Goal: Connect with others: Establish contact or relationships with other users

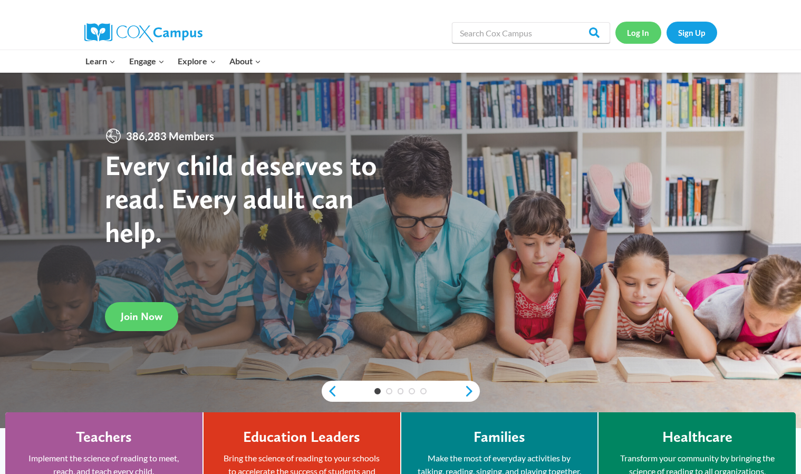
click at [644, 35] on link "Log In" at bounding box center [638, 33] width 46 height 22
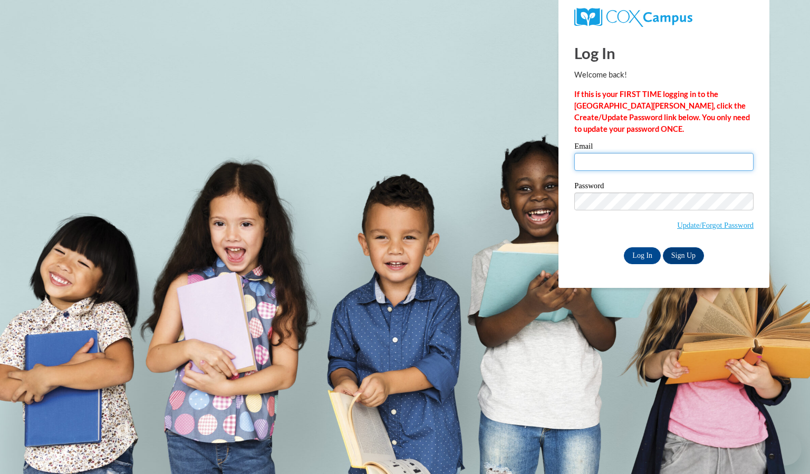
click at [698, 161] on input "Email" at bounding box center [663, 162] width 179 height 18
type input "kmcneil@kindezi.org"
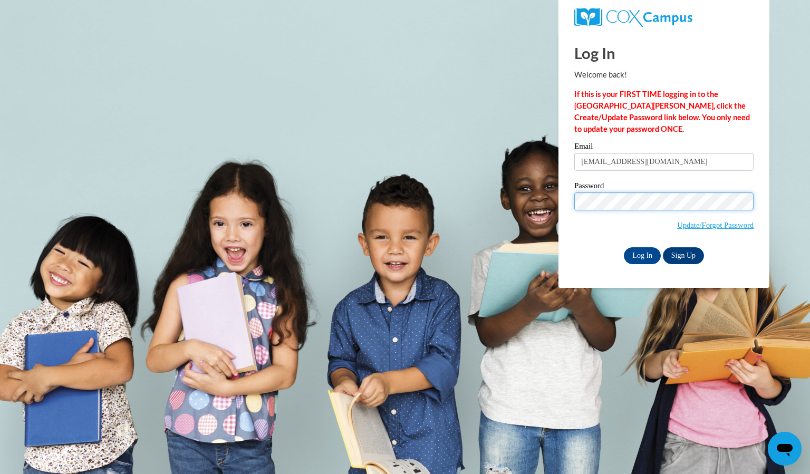
click at [624, 247] on input "Log In" at bounding box center [642, 255] width 37 height 17
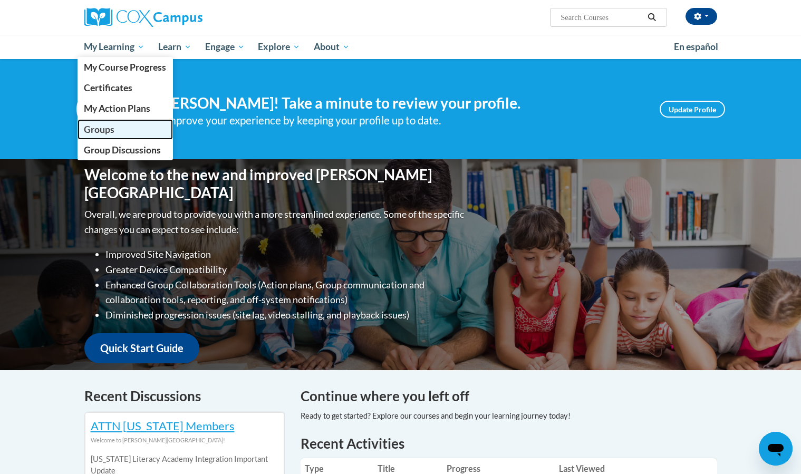
click at [109, 132] on span "Groups" at bounding box center [99, 129] width 31 height 11
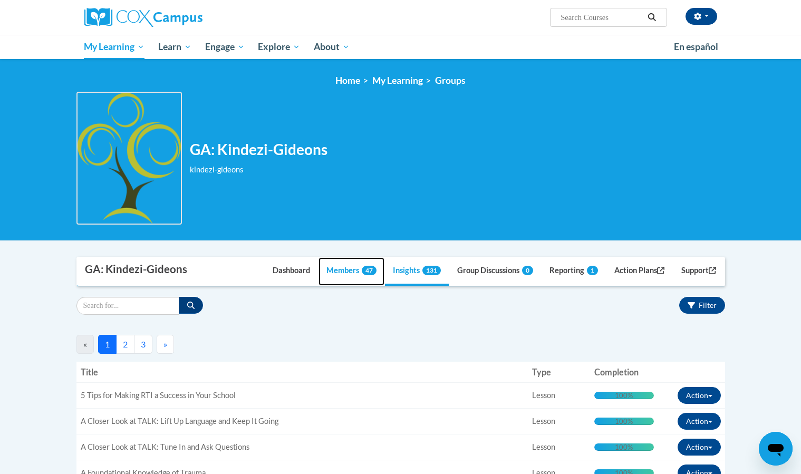
click at [351, 268] on link "Members 47" at bounding box center [351, 271] width 66 height 28
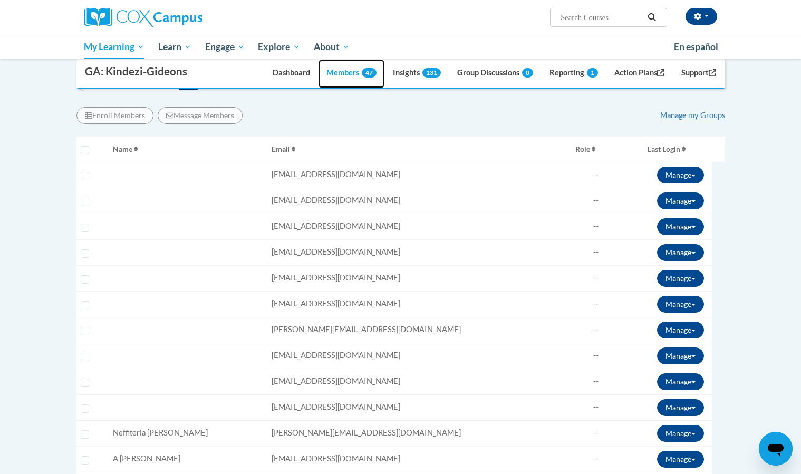
scroll to position [226, 0]
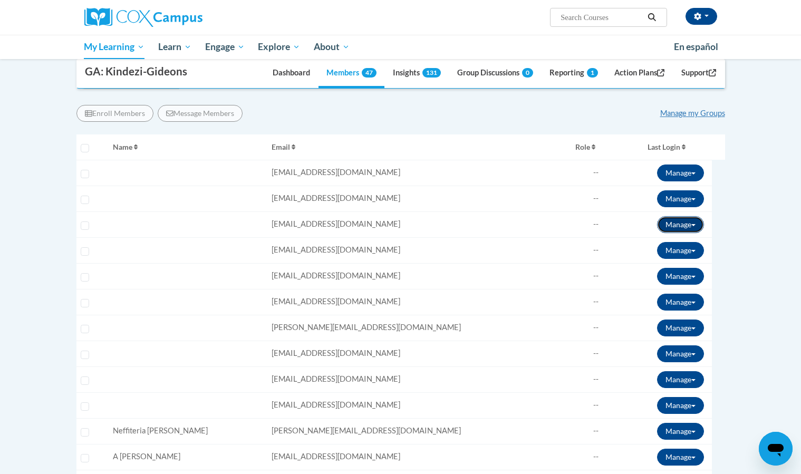
click at [685, 223] on button "Manage" at bounding box center [680, 224] width 47 height 17
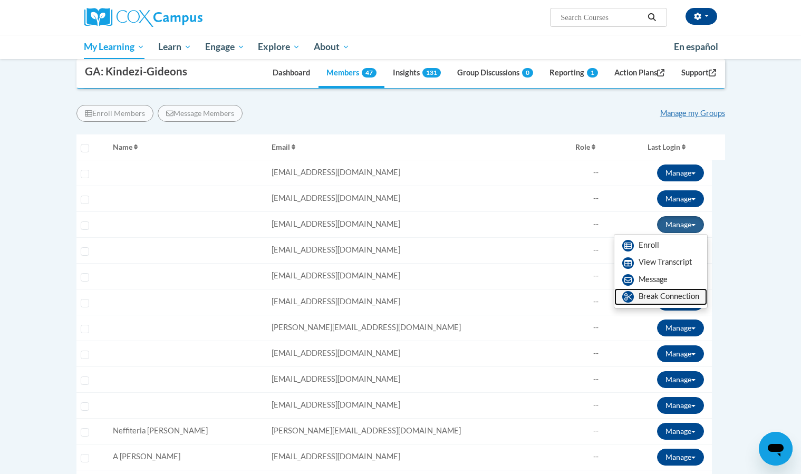
click at [664, 294] on link "Break Connection" at bounding box center [660, 296] width 93 height 17
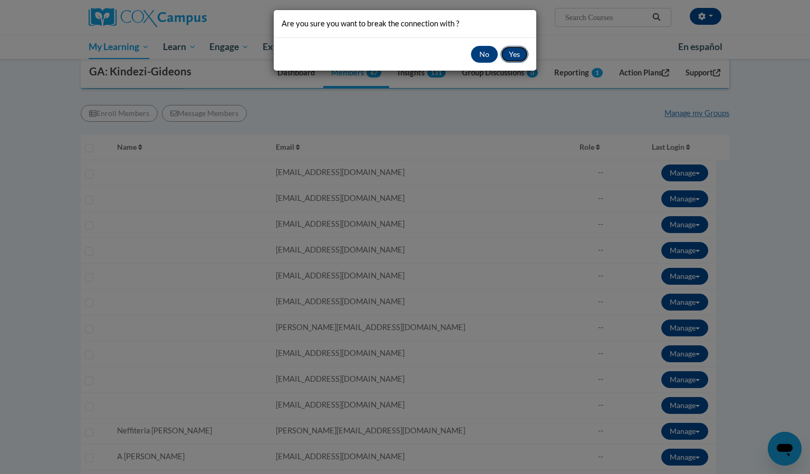
click at [512, 56] on button "Yes" at bounding box center [514, 54] width 28 height 17
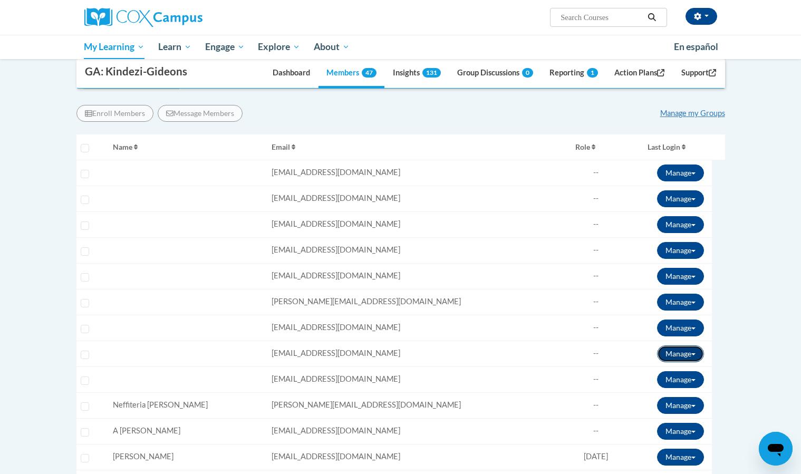
click at [674, 353] on button "Manage" at bounding box center [680, 353] width 47 height 17
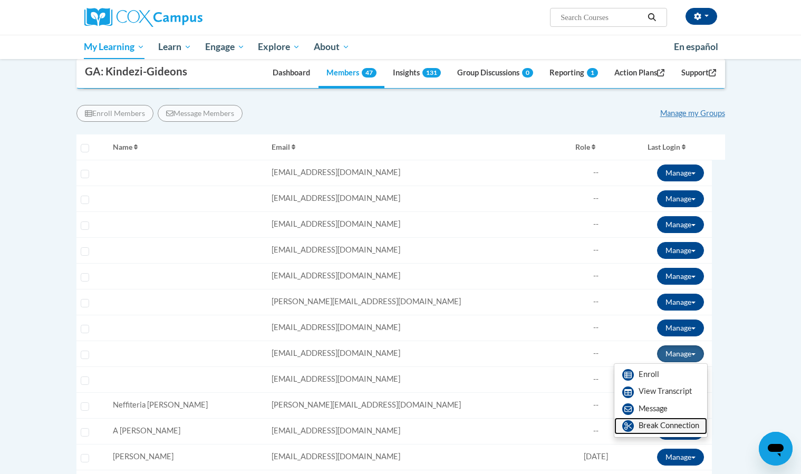
click at [659, 427] on link "Break Connection" at bounding box center [660, 426] width 93 height 17
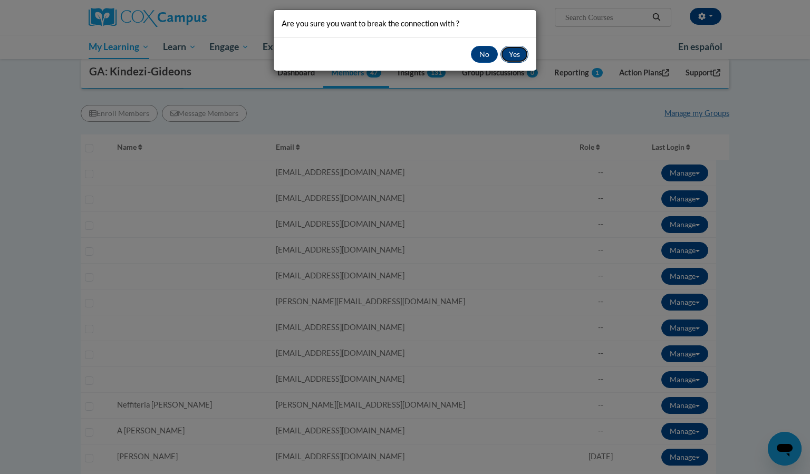
click at [508, 53] on button "Yes" at bounding box center [514, 54] width 28 height 17
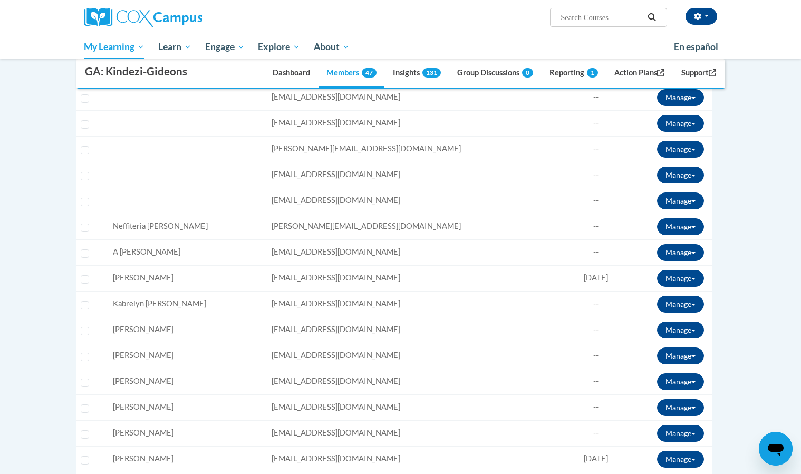
scroll to position [429, 0]
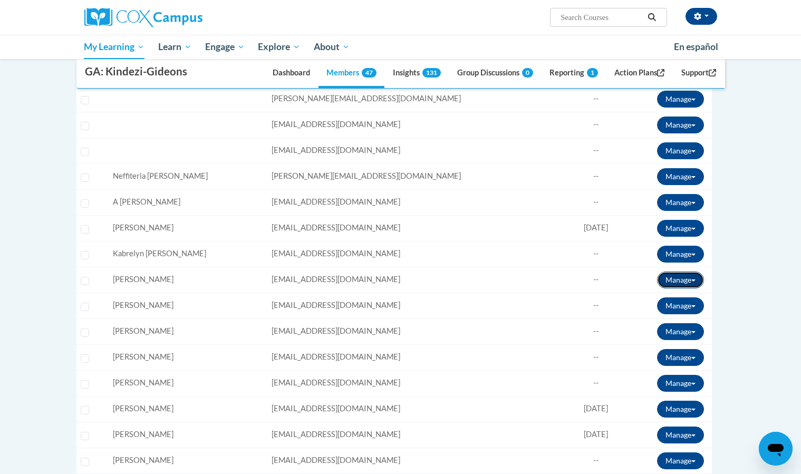
click at [682, 281] on button "Manage" at bounding box center [680, 280] width 47 height 17
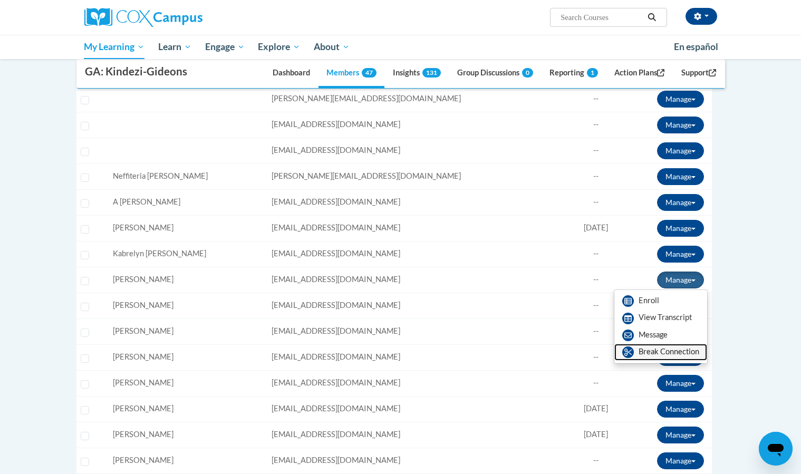
click at [663, 349] on link "Break Connection" at bounding box center [660, 352] width 93 height 17
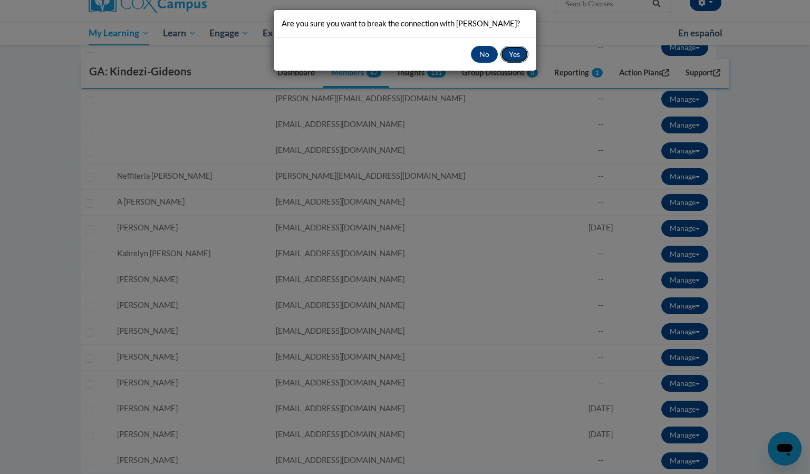
click at [511, 54] on button "Yes" at bounding box center [514, 54] width 28 height 17
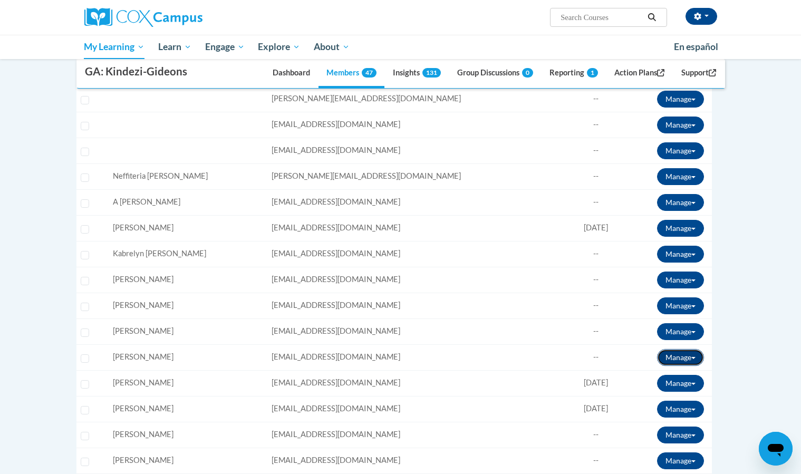
click at [662, 360] on button "Manage" at bounding box center [680, 357] width 47 height 17
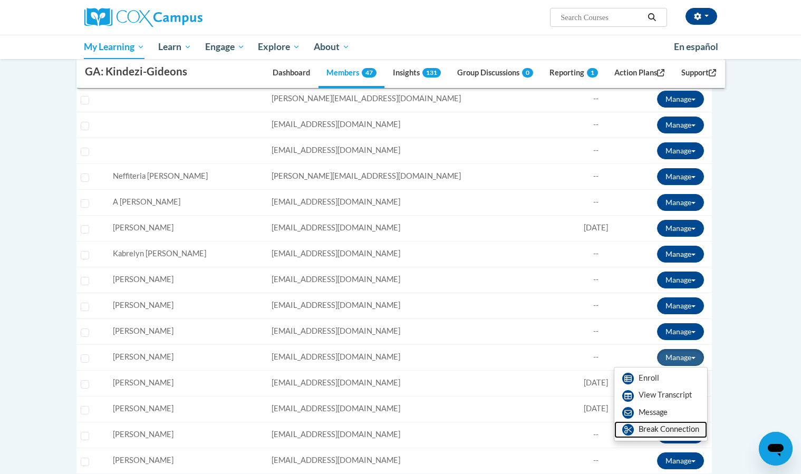
click at [649, 433] on link "Break Connection" at bounding box center [660, 429] width 93 height 17
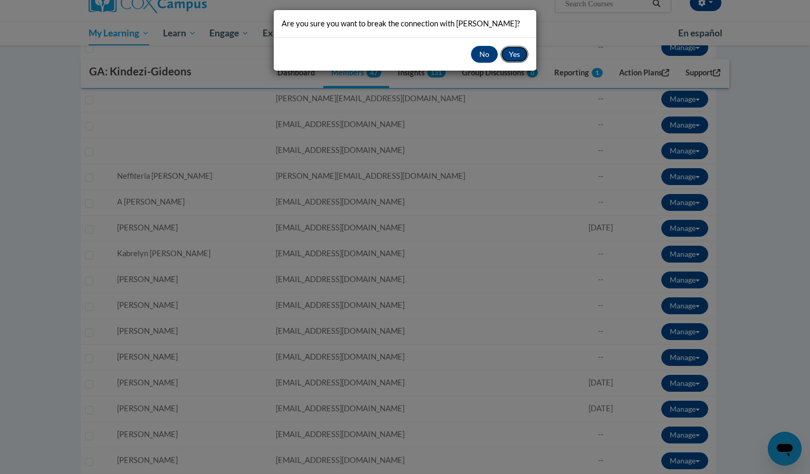
click at [513, 55] on button "Yes" at bounding box center [514, 54] width 28 height 17
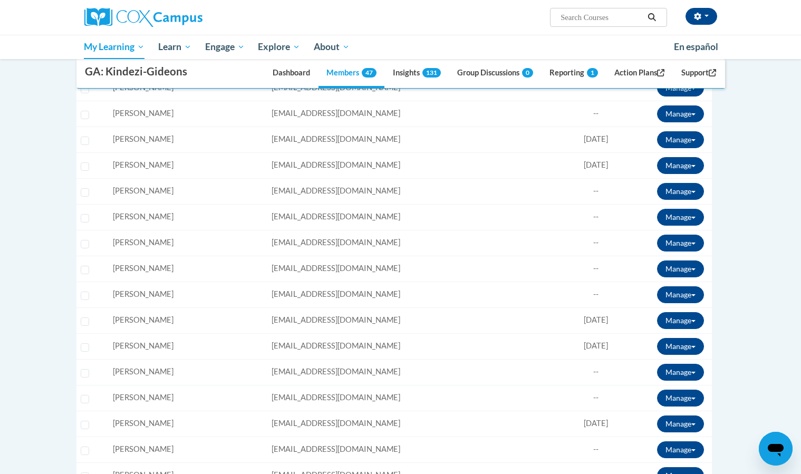
scroll to position [651, 0]
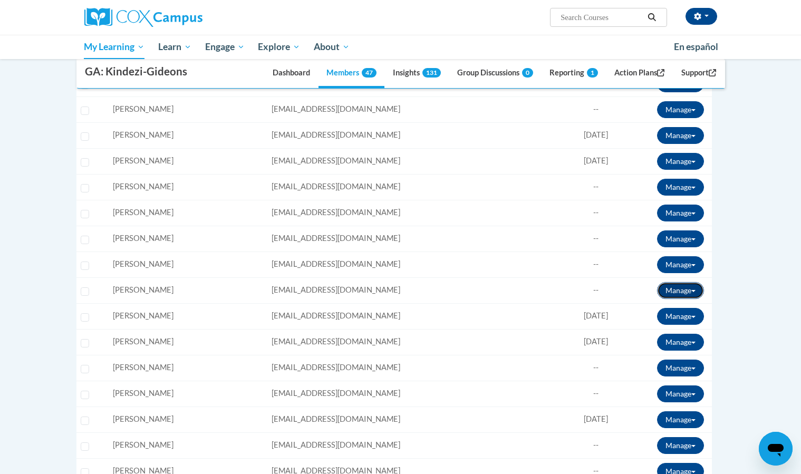
click at [689, 294] on button "Manage" at bounding box center [680, 290] width 47 height 17
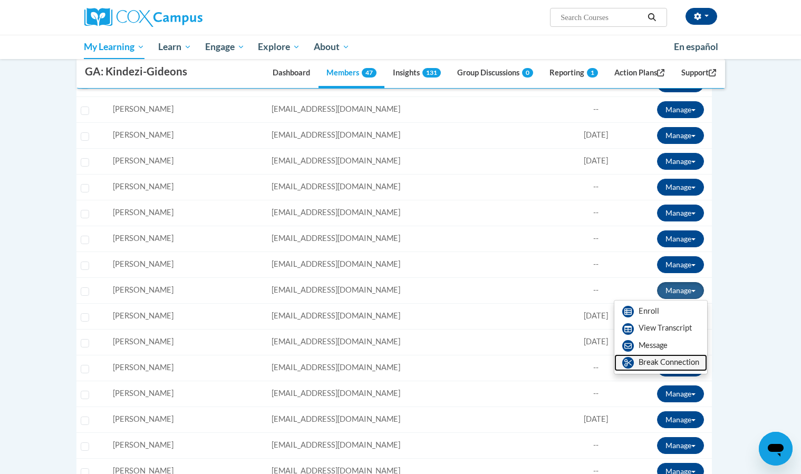
click at [665, 362] on link "Break Connection" at bounding box center [660, 362] width 93 height 17
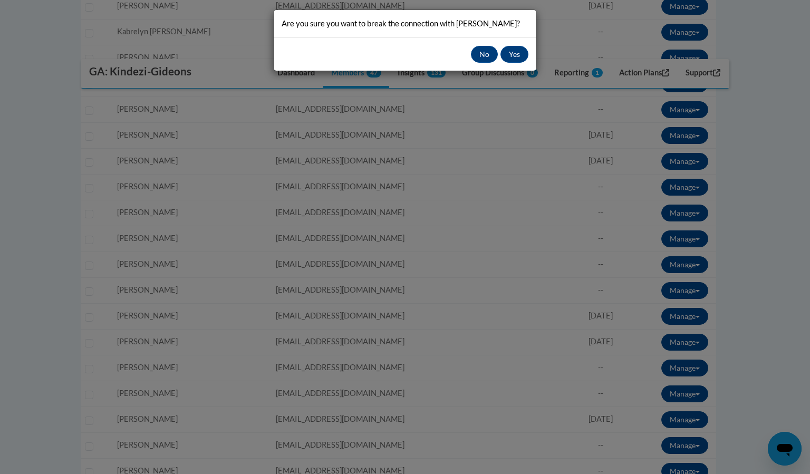
click at [518, 64] on div "No Yes" at bounding box center [405, 53] width 263 height 33
click at [515, 56] on button "Yes" at bounding box center [514, 54] width 28 height 17
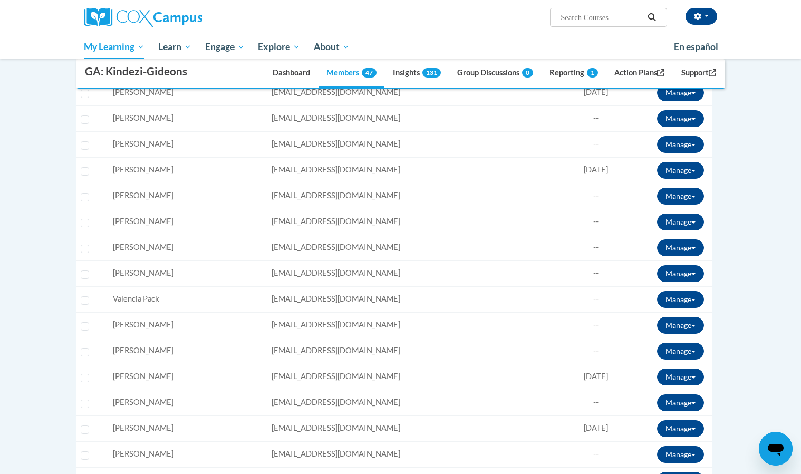
scroll to position [882, 0]
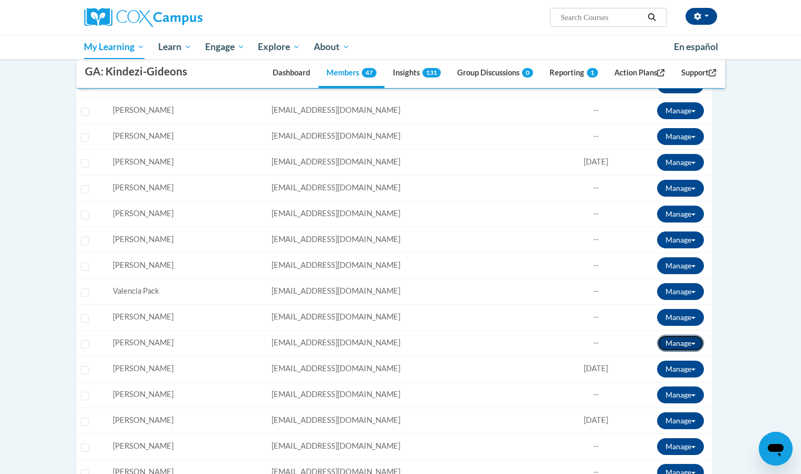
click at [684, 343] on button "Manage" at bounding box center [680, 343] width 47 height 17
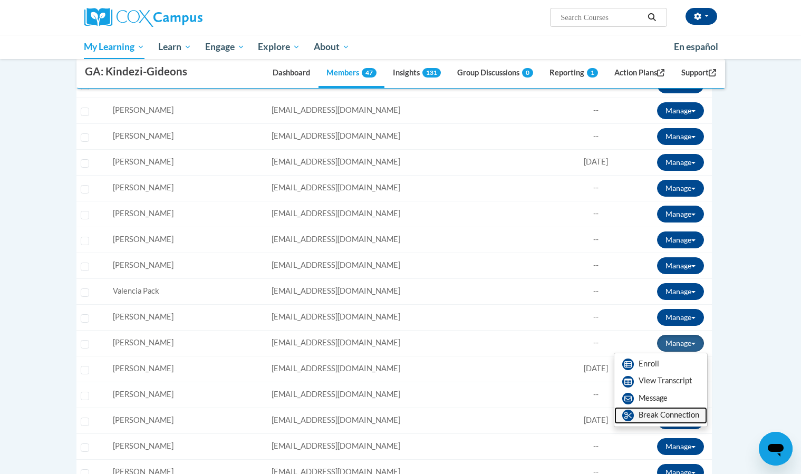
click at [659, 419] on link "Break Connection" at bounding box center [660, 415] width 93 height 17
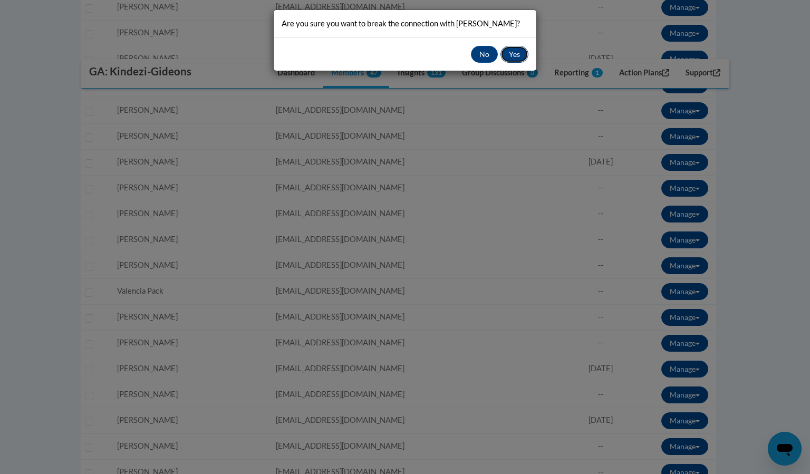
click at [507, 54] on button "Yes" at bounding box center [514, 54] width 28 height 17
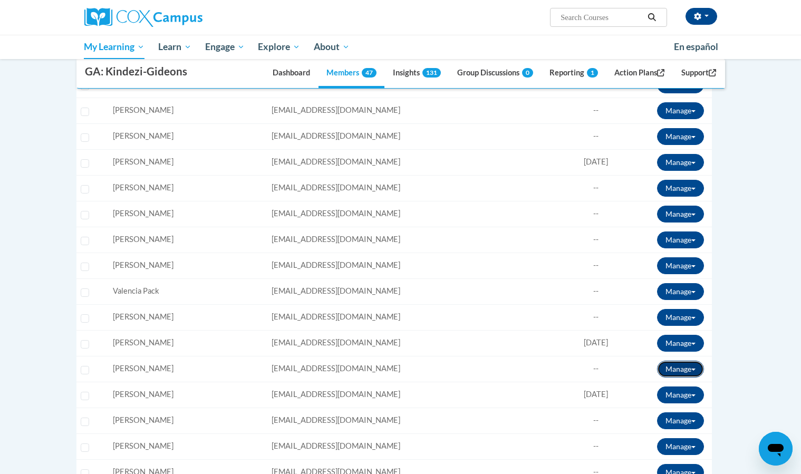
click at [674, 370] on button "Manage" at bounding box center [680, 369] width 47 height 17
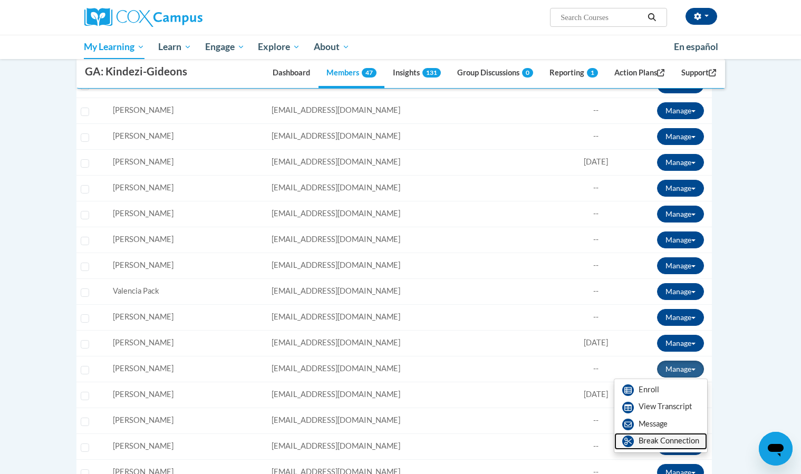
click at [656, 440] on link "Break Connection" at bounding box center [660, 441] width 93 height 17
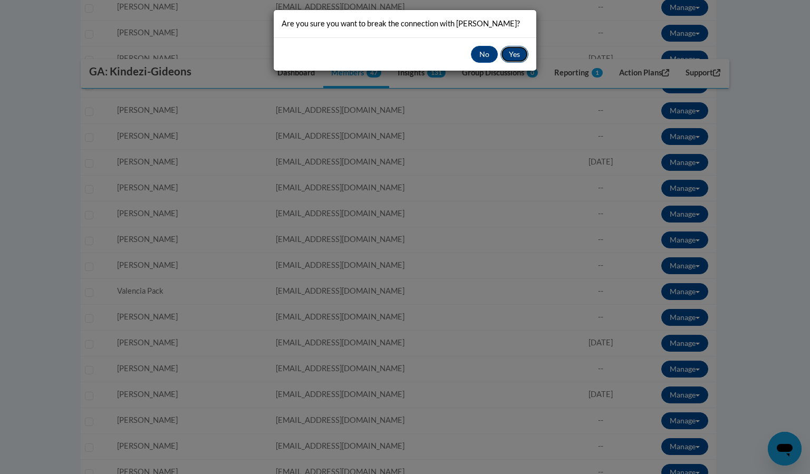
click at [513, 56] on button "Yes" at bounding box center [514, 54] width 28 height 17
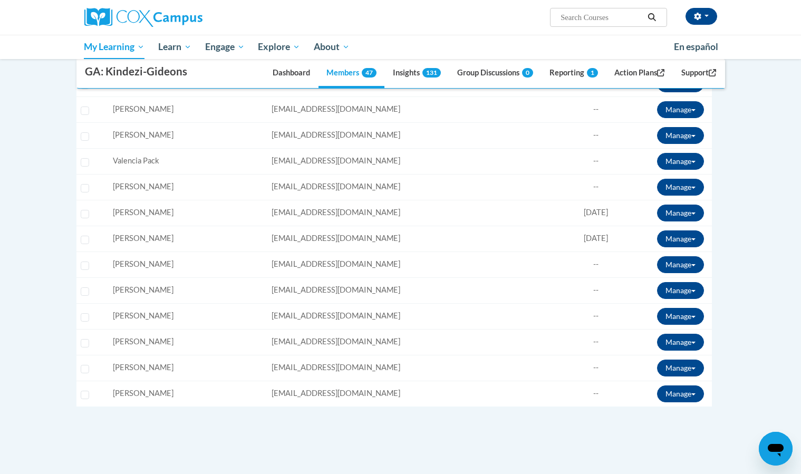
scroll to position [1018, 0]
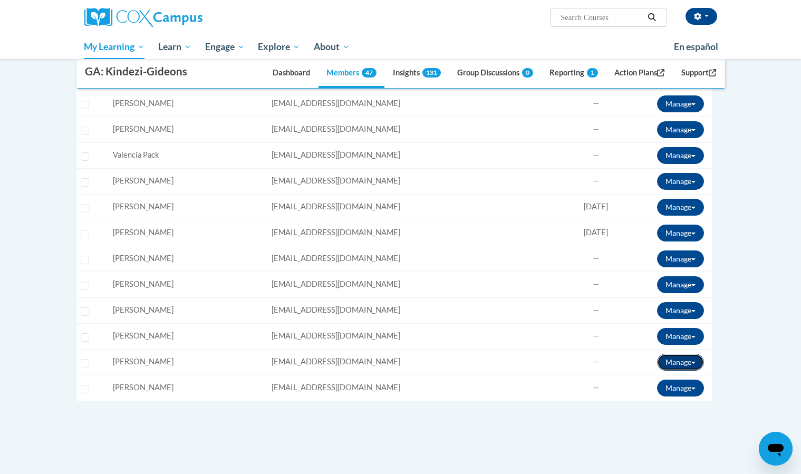
click at [690, 368] on button "Manage" at bounding box center [680, 362] width 47 height 17
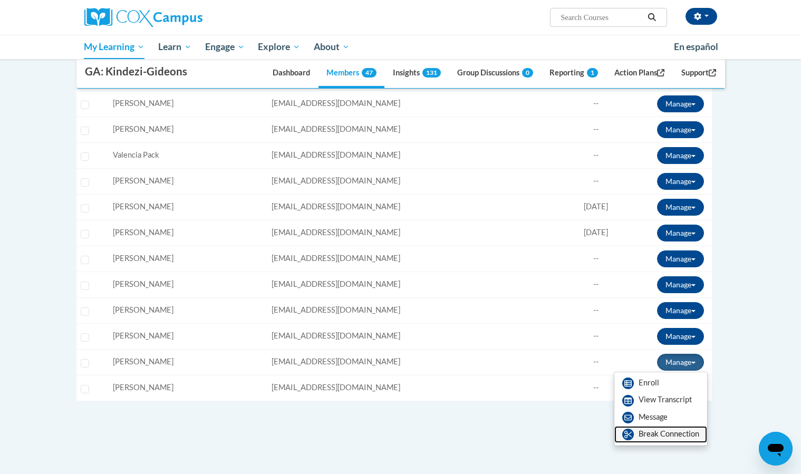
click at [668, 434] on link "Break Connection" at bounding box center [660, 434] width 93 height 17
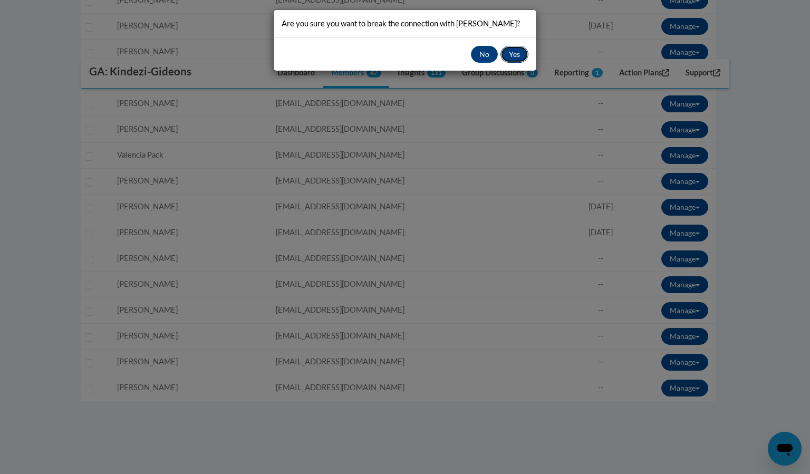
click at [510, 52] on button "Yes" at bounding box center [514, 54] width 28 height 17
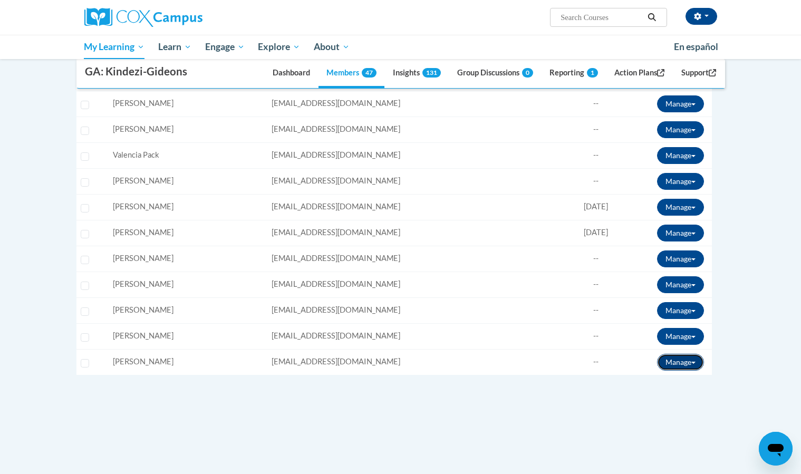
click at [676, 363] on button "Manage" at bounding box center [680, 362] width 47 height 17
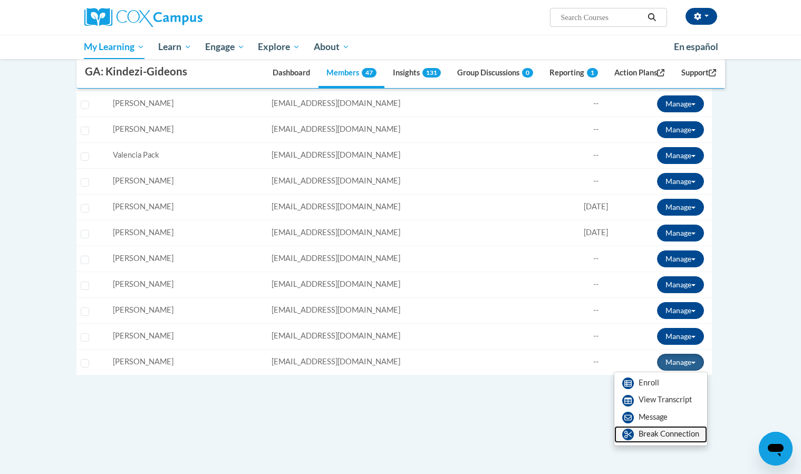
click at [671, 434] on link "Break Connection" at bounding box center [660, 434] width 93 height 17
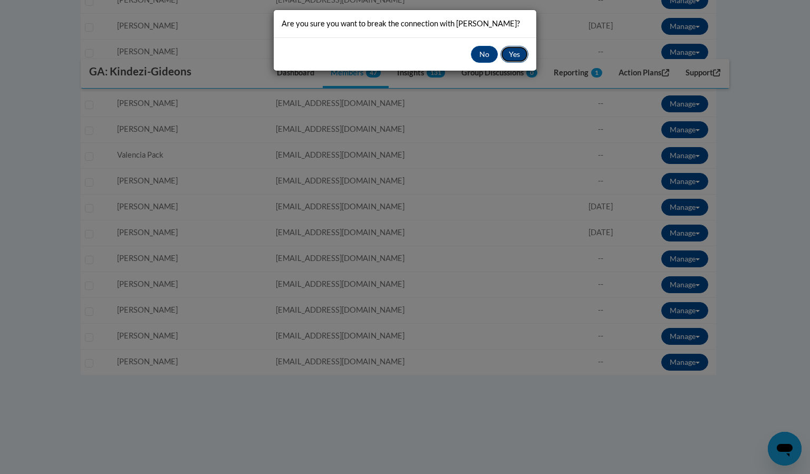
click at [520, 56] on button "Yes" at bounding box center [514, 54] width 28 height 17
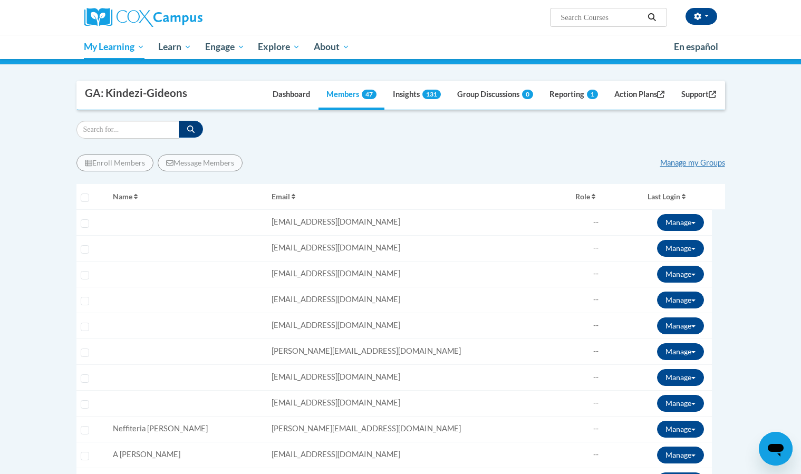
scroll to position [154, 0]
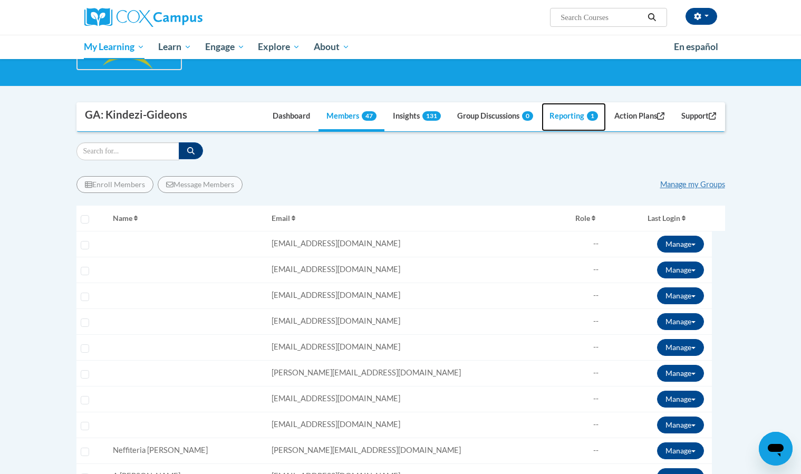
click at [553, 114] on link "Reporting 1" at bounding box center [574, 117] width 64 height 28
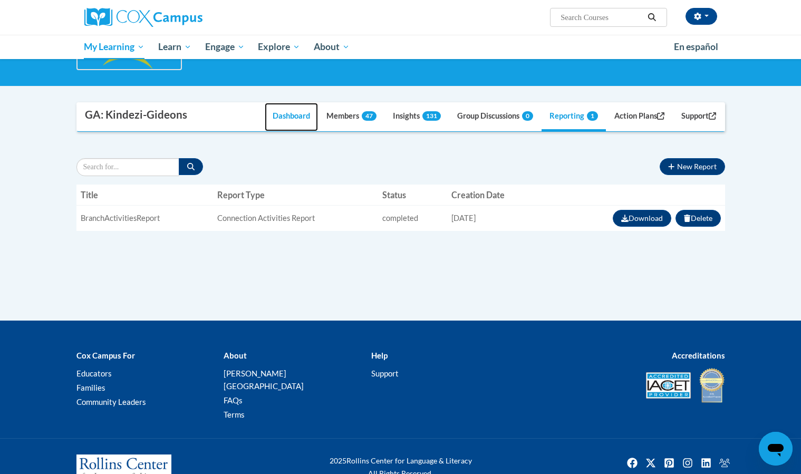
click at [268, 121] on link "Dashboard" at bounding box center [291, 117] width 53 height 28
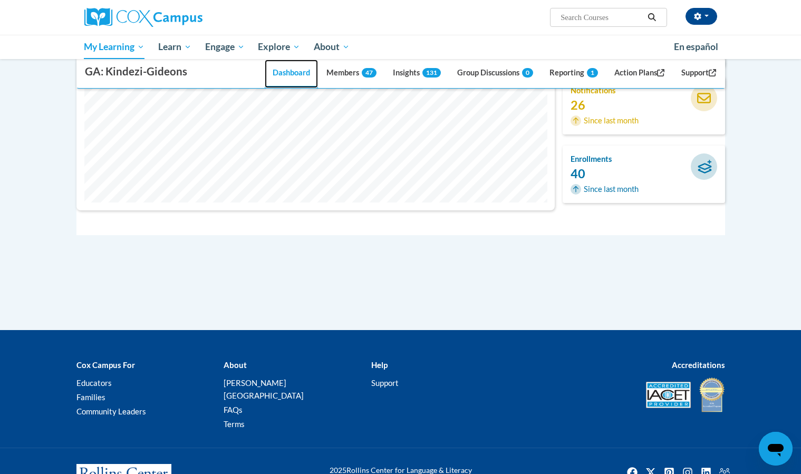
scroll to position [0, 0]
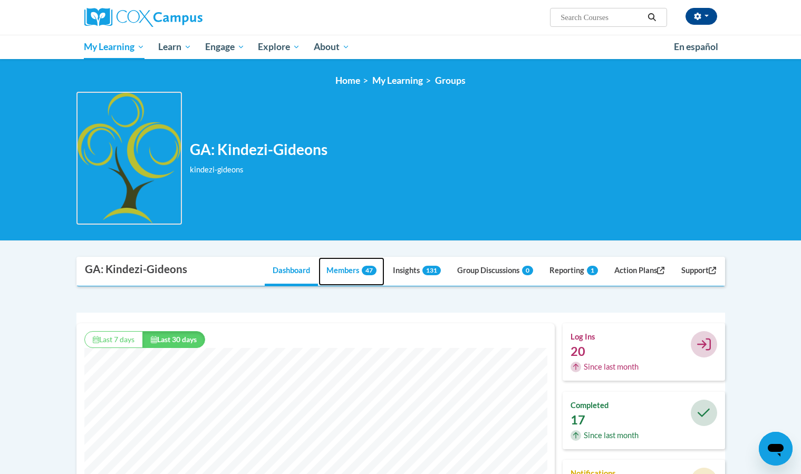
click at [343, 277] on link "Members 47" at bounding box center [351, 271] width 66 height 28
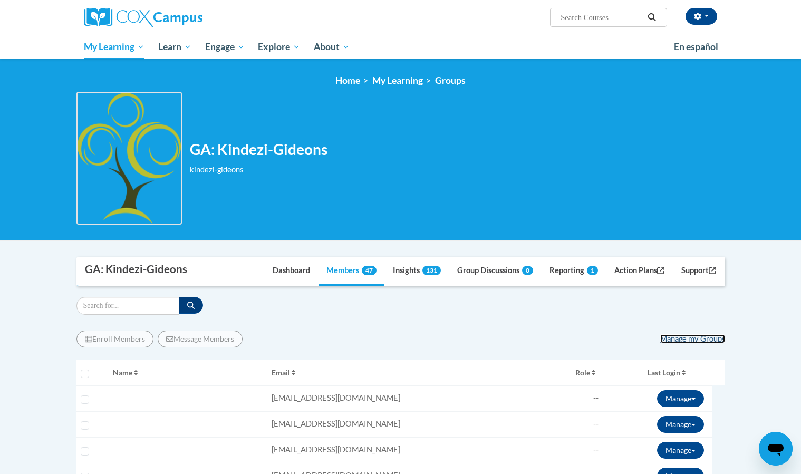
click at [673, 339] on link "Manage my Groups" at bounding box center [692, 338] width 65 height 9
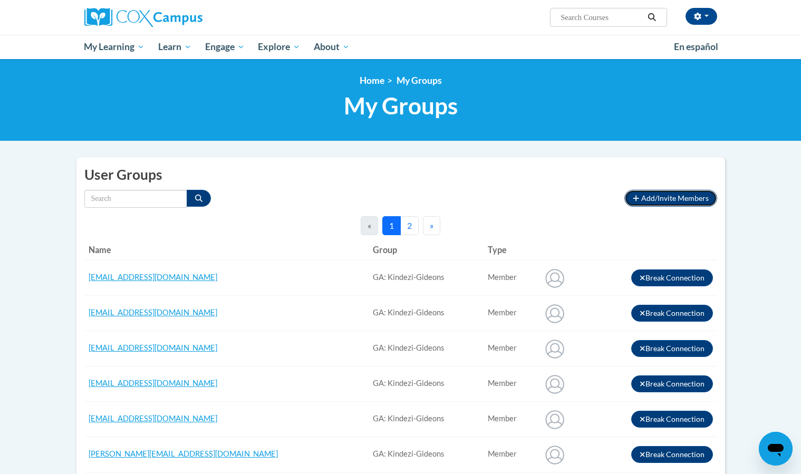
click at [660, 201] on span "Add/Invite Members" at bounding box center [674, 198] width 67 height 9
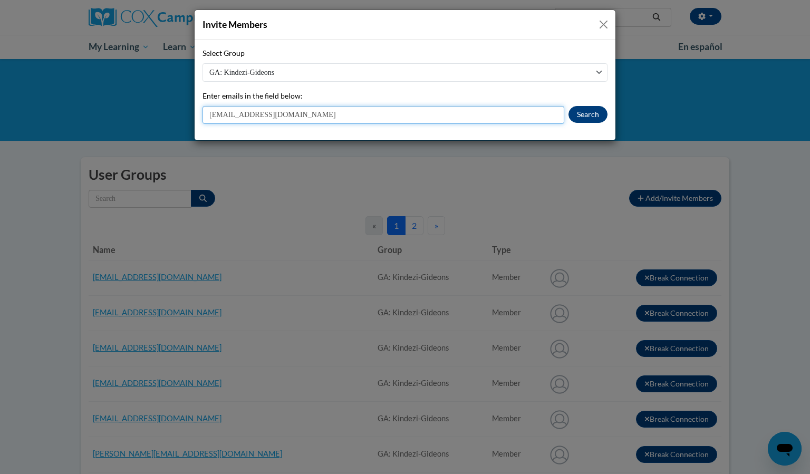
type input "[EMAIL_ADDRESS][DOMAIN_NAME]"
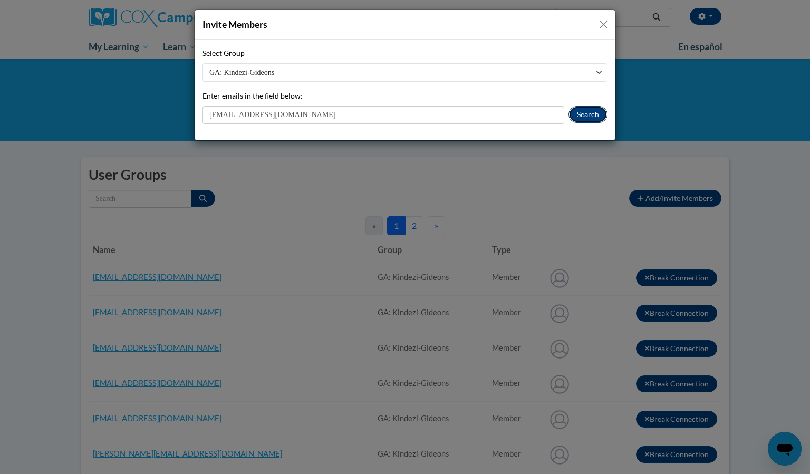
click at [587, 118] on button "Search" at bounding box center [587, 114] width 39 height 17
click at [588, 113] on button "Search" at bounding box center [587, 114] width 39 height 17
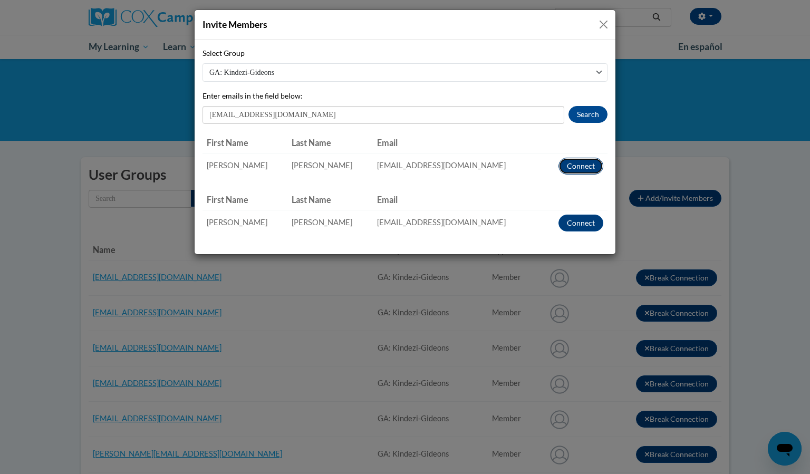
click at [584, 172] on button "Connect" at bounding box center [580, 166] width 45 height 17
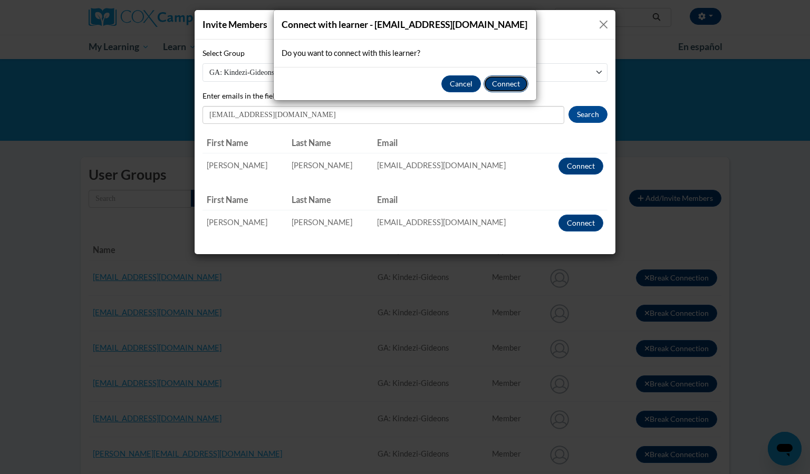
click at [509, 82] on button "Connect" at bounding box center [506, 83] width 45 height 17
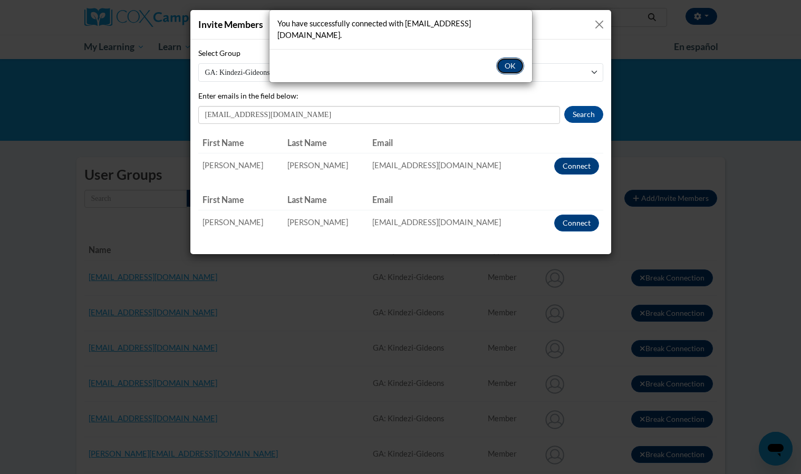
click at [520, 57] on button "OK" at bounding box center [510, 65] width 28 height 17
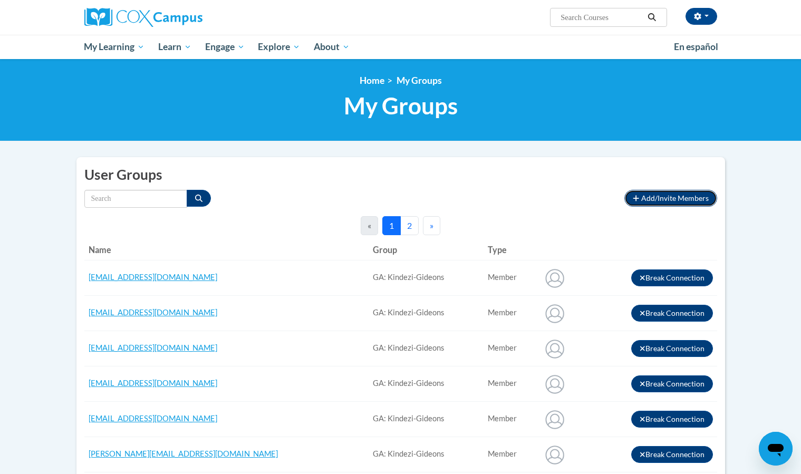
click at [675, 195] on span "Add/Invite Members" at bounding box center [674, 198] width 67 height 9
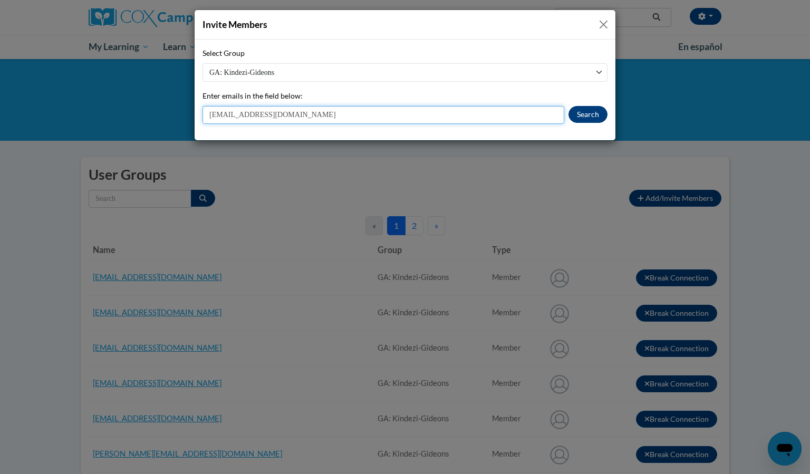
type input "[EMAIL_ADDRESS][DOMAIN_NAME]"
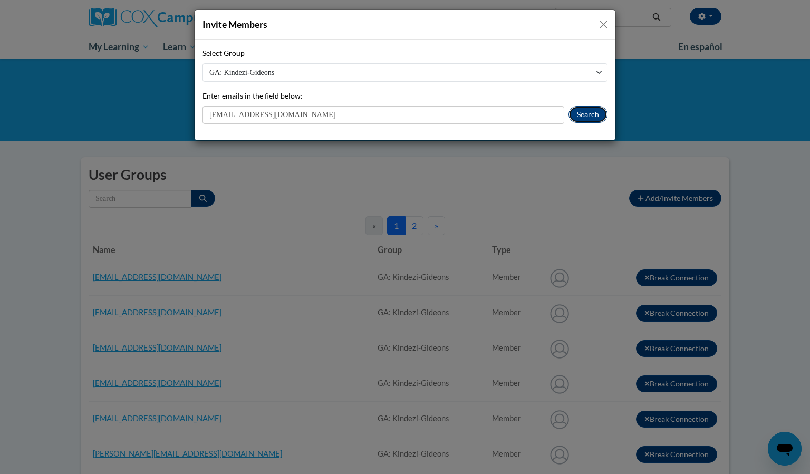
click at [593, 111] on button "Search" at bounding box center [587, 114] width 39 height 17
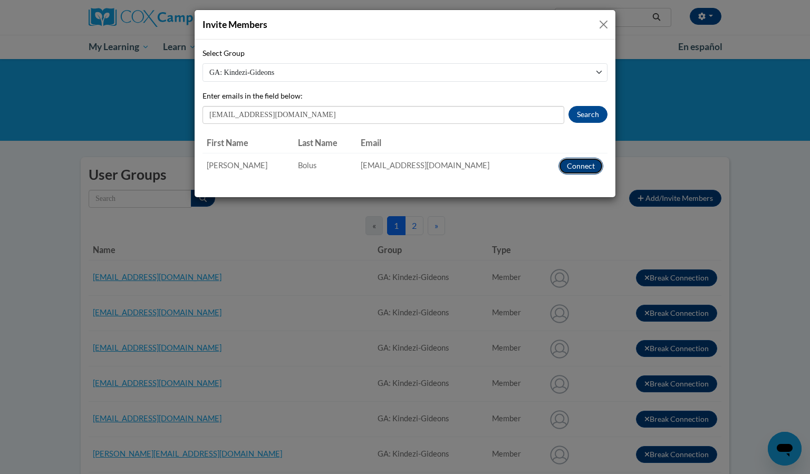
click at [585, 166] on button "Connect" at bounding box center [580, 166] width 45 height 17
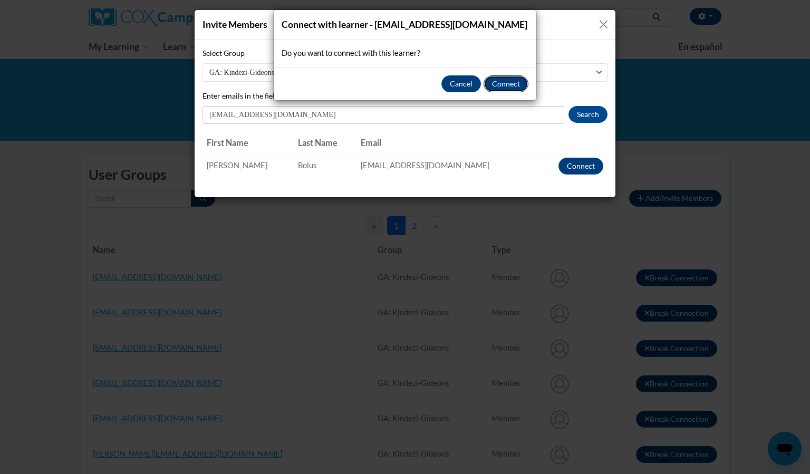
click at [502, 86] on button "Connect" at bounding box center [506, 83] width 45 height 17
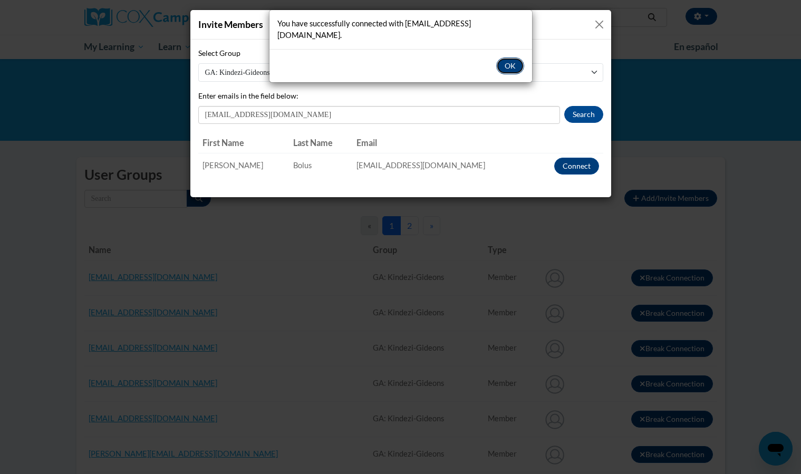
click at [508, 61] on button "OK" at bounding box center [510, 65] width 28 height 17
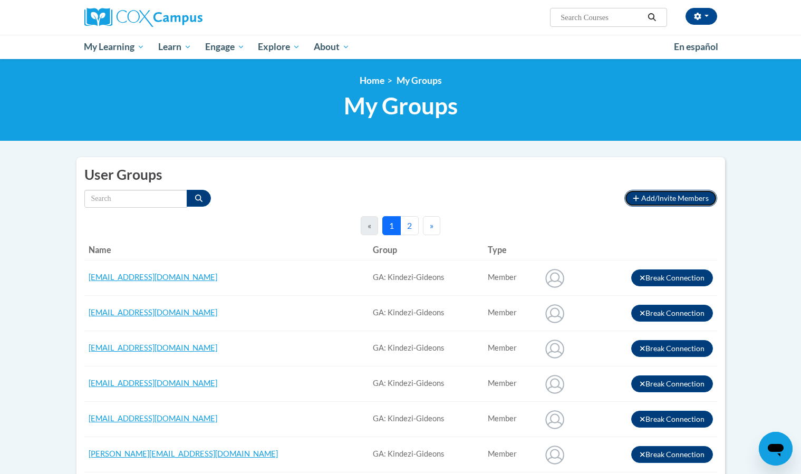
click at [678, 194] on span "Add/Invite Members" at bounding box center [674, 198] width 67 height 9
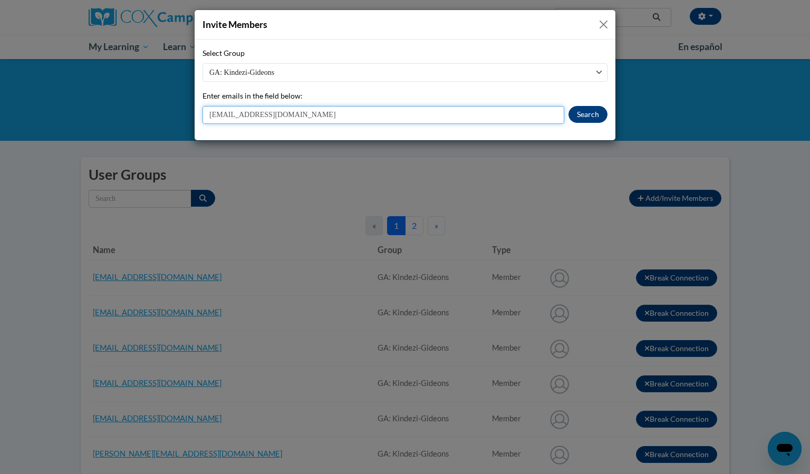
type input "[EMAIL_ADDRESS][DOMAIN_NAME]"
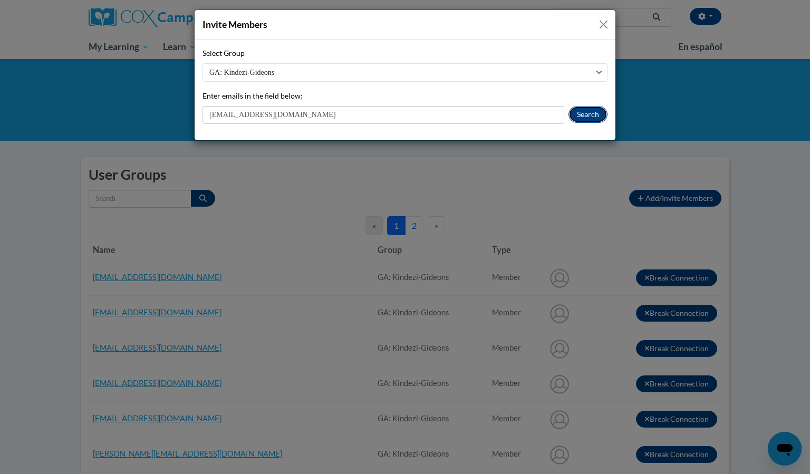
click at [581, 112] on button "Search" at bounding box center [587, 114] width 39 height 17
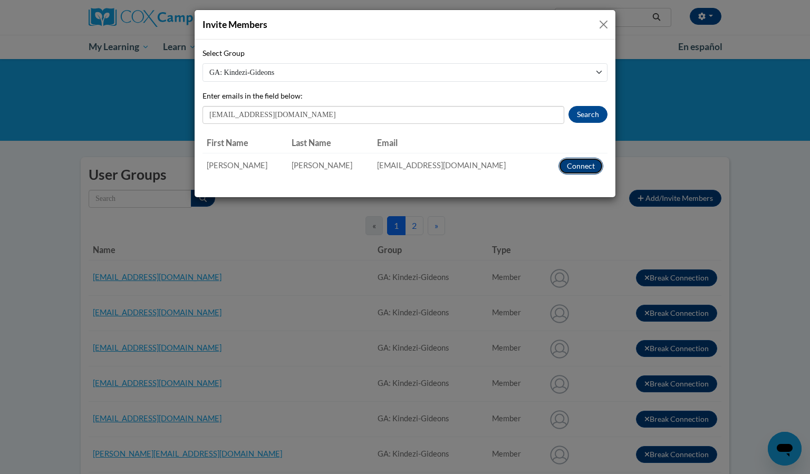
click at [595, 167] on button "Connect" at bounding box center [580, 166] width 45 height 17
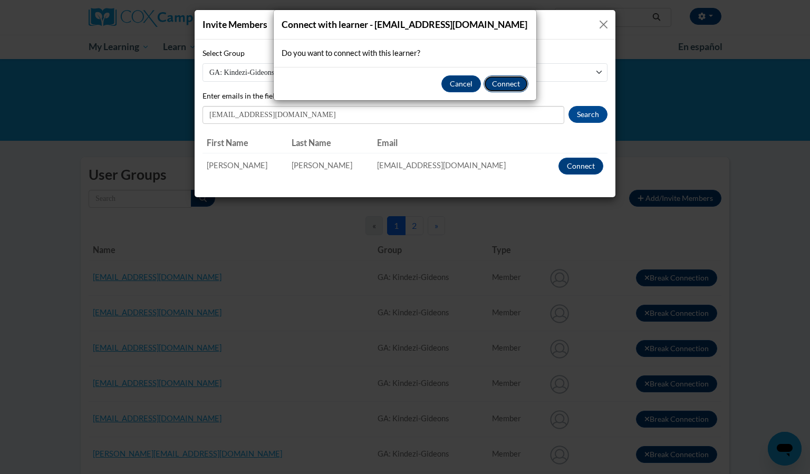
click at [507, 82] on button "Connect" at bounding box center [506, 83] width 45 height 17
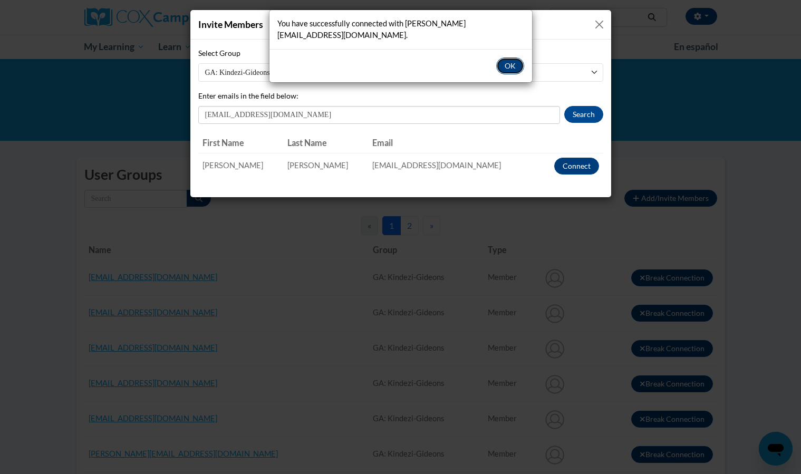
click at [508, 57] on button "OK" at bounding box center [510, 65] width 28 height 17
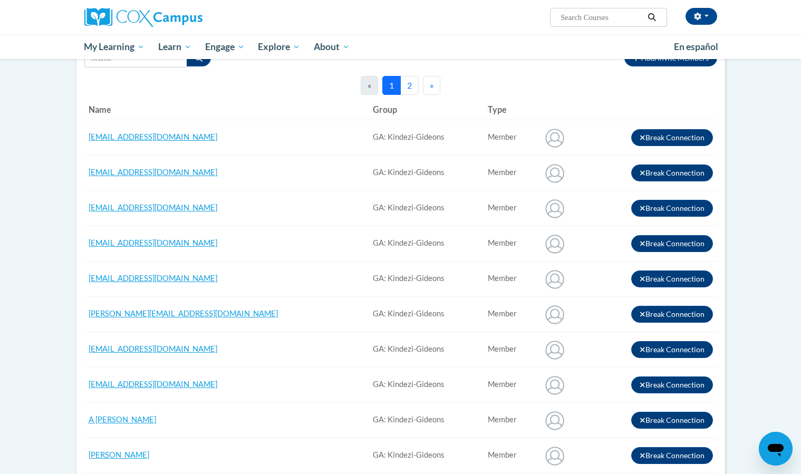
scroll to position [152, 0]
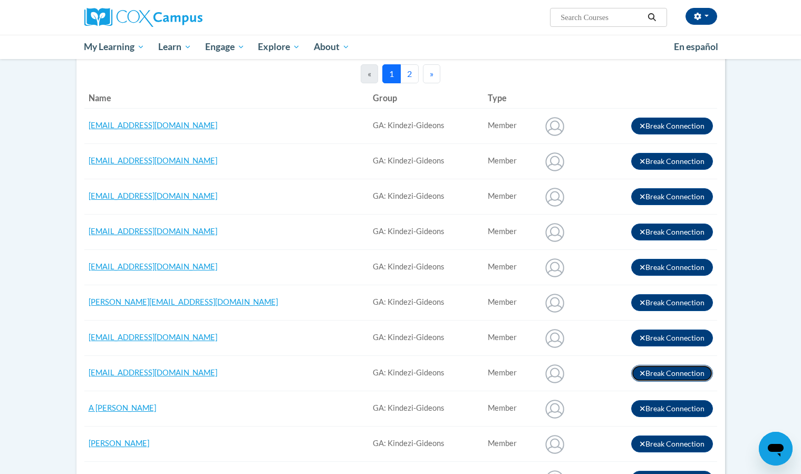
click at [655, 371] on button "Break Connection" at bounding box center [672, 373] width 82 height 17
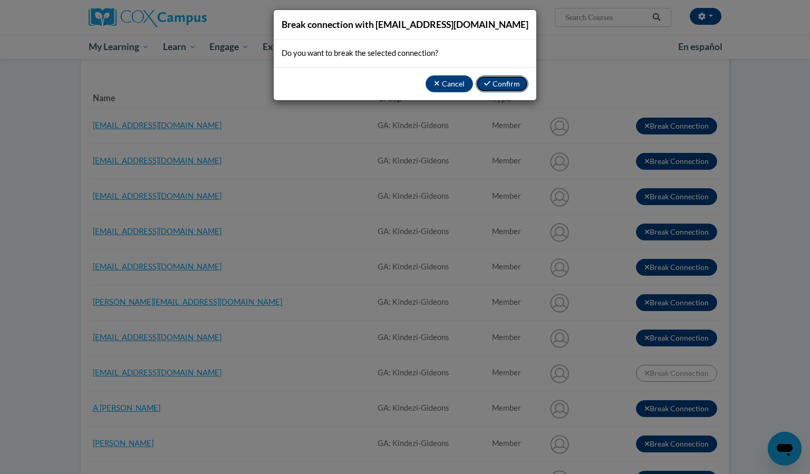
click at [490, 82] on icon "button" at bounding box center [487, 83] width 6 height 7
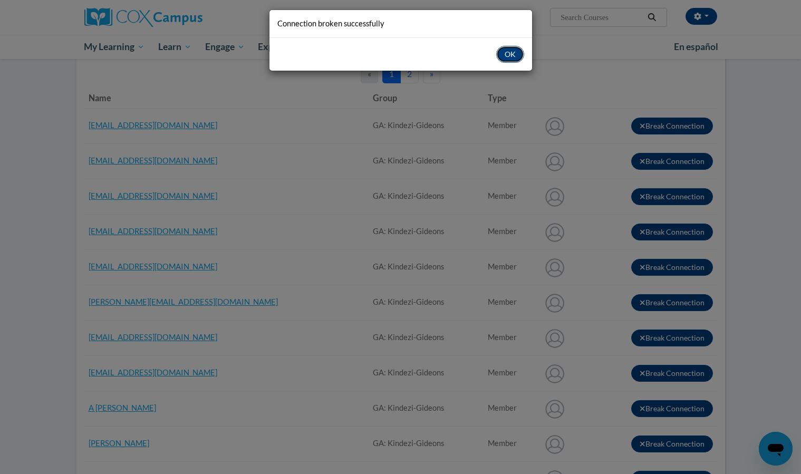
click at [520, 58] on button "OK" at bounding box center [510, 54] width 28 height 17
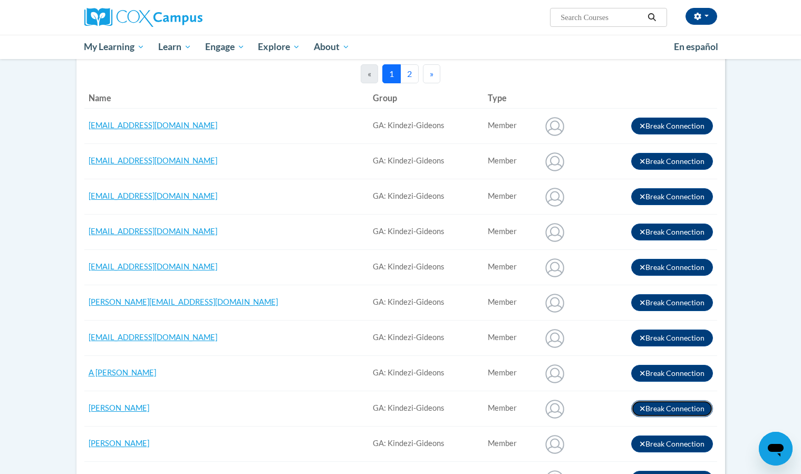
click at [649, 410] on button "Break Connection" at bounding box center [672, 408] width 82 height 17
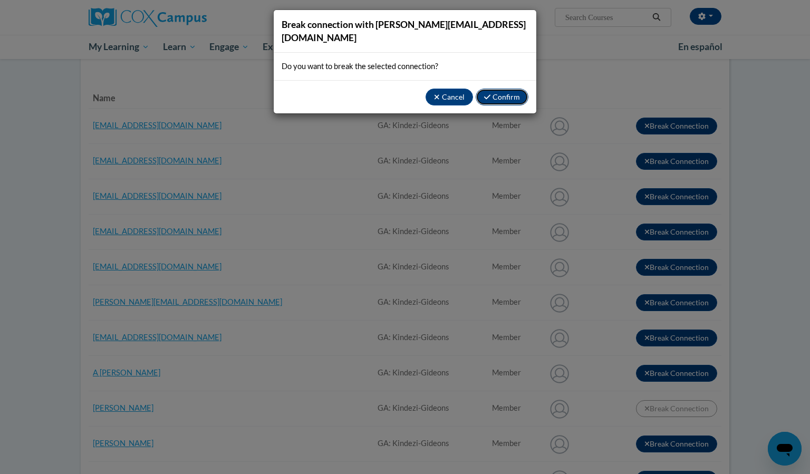
click at [491, 89] on button "Confirm" at bounding box center [502, 97] width 53 height 17
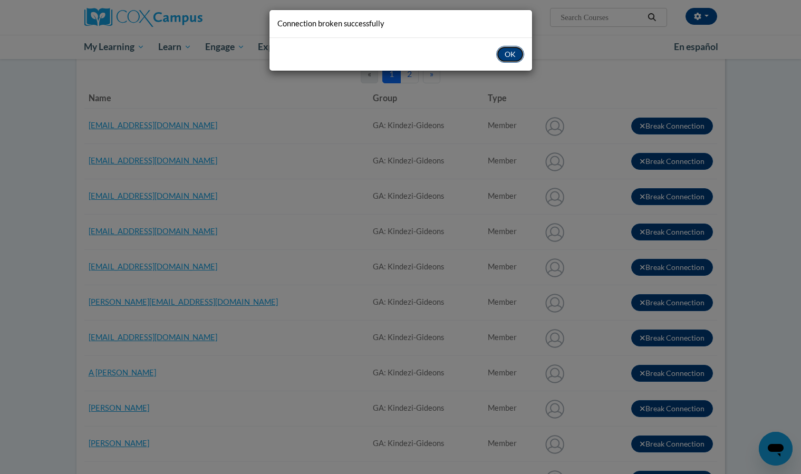
click at [507, 53] on button "OK" at bounding box center [510, 54] width 28 height 17
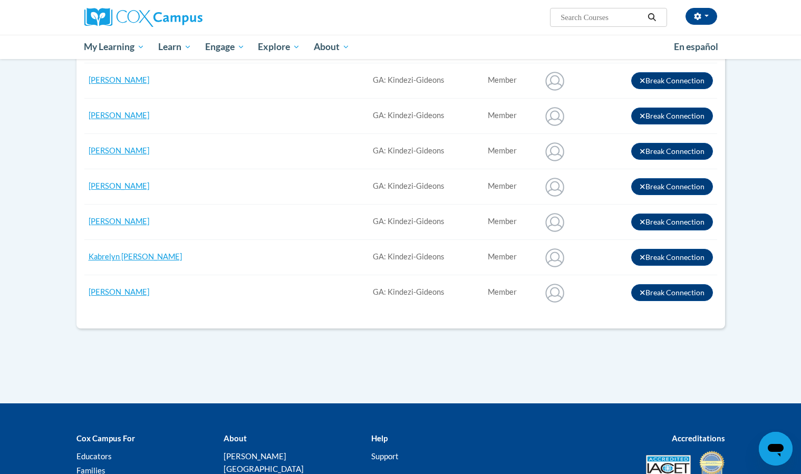
scroll to position [0, 0]
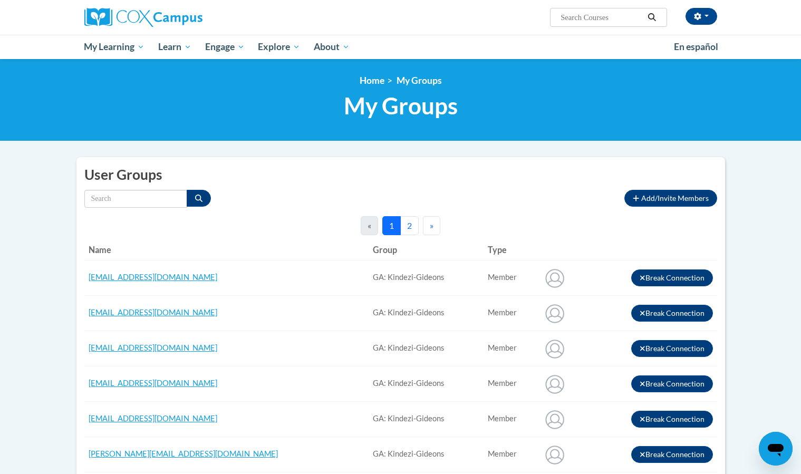
click at [408, 231] on button "2" at bounding box center [409, 225] width 18 height 19
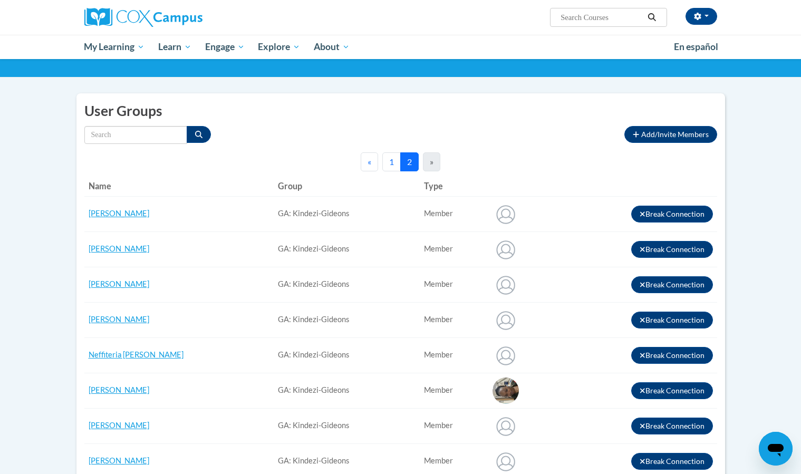
scroll to position [59, 0]
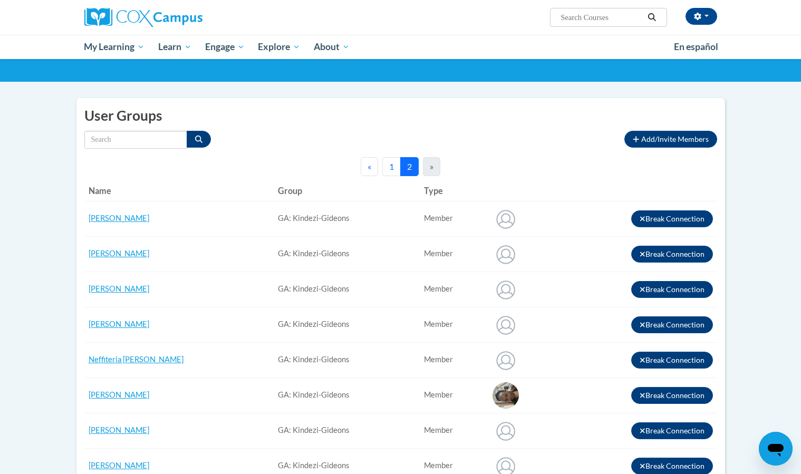
click at [387, 172] on button "1" at bounding box center [391, 166] width 18 height 19
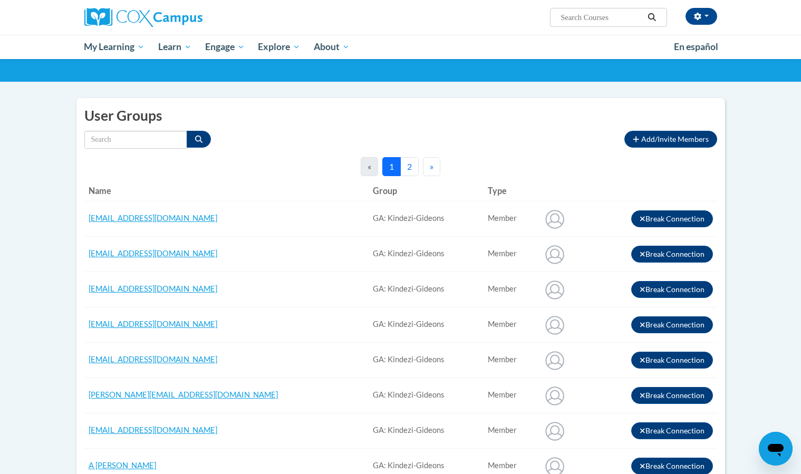
drag, startPoint x: 799, startPoint y: 139, endPoint x: 804, endPoint y: 154, distance: 15.5
click at [800, 154] on html "[PERSON_NAME] ([GEOGRAPHIC_DATA]/New_York UTC-04:00) My Profile Inbox Group Das…" at bounding box center [400, 178] width 801 height 474
drag, startPoint x: 799, startPoint y: 119, endPoint x: 809, endPoint y: 158, distance: 39.8
click at [800, 158] on html "[PERSON_NAME] ([GEOGRAPHIC_DATA]/New_York UTC-04:00) My Profile Inbox Group Das…" at bounding box center [400, 178] width 801 height 474
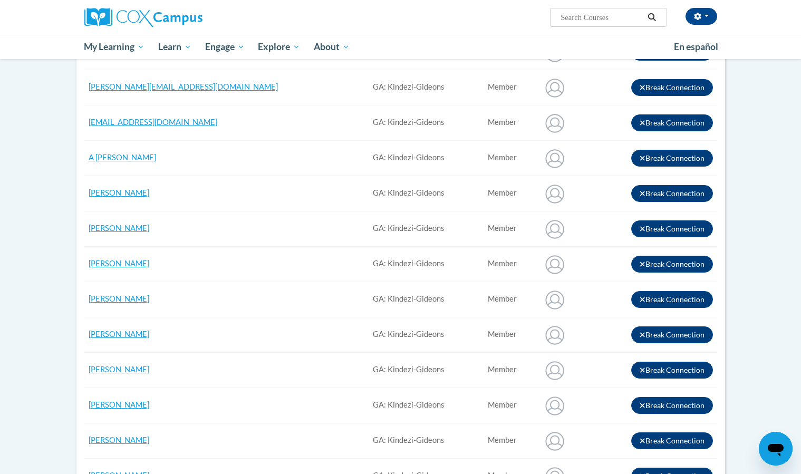
scroll to position [0, 0]
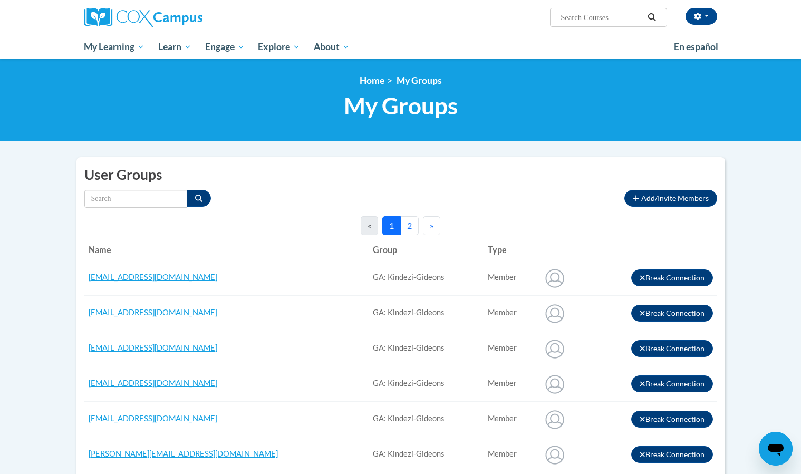
click at [412, 226] on button "2" at bounding box center [409, 225] width 18 height 19
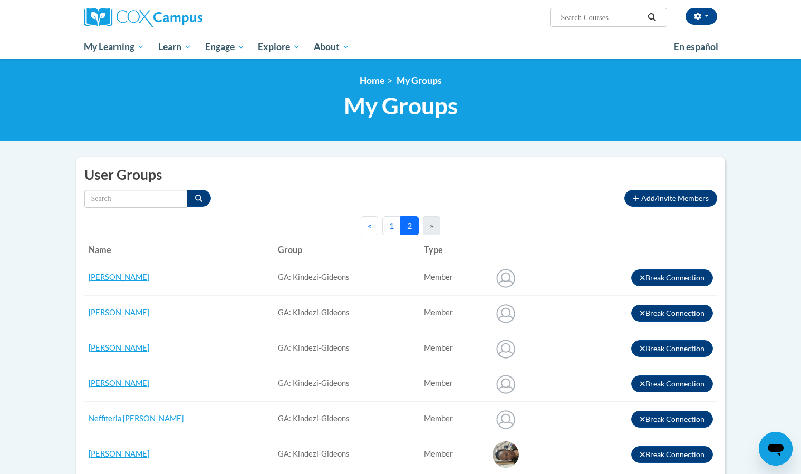
click at [392, 229] on button "1" at bounding box center [391, 225] width 18 height 19
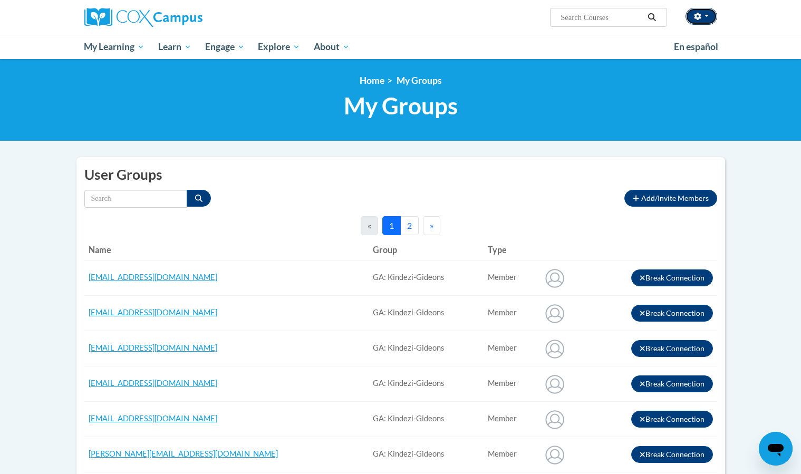
click at [710, 18] on button "button" at bounding box center [701, 16] width 32 height 17
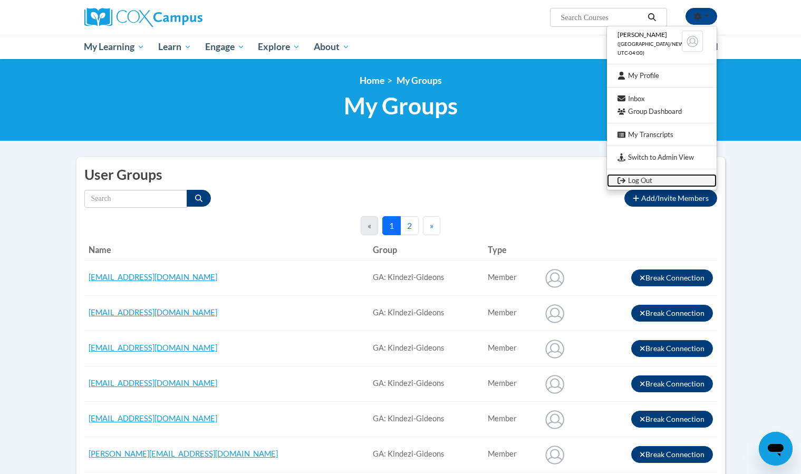
click at [647, 181] on link "Log Out" at bounding box center [662, 180] width 110 height 13
